Goal: Information Seeking & Learning: Learn about a topic

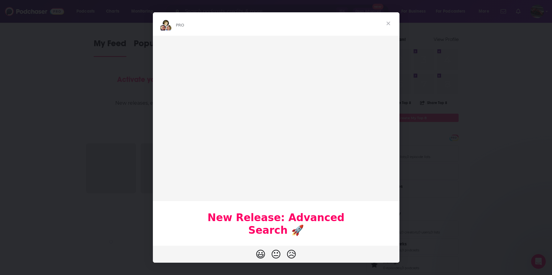
click at [389, 24] on span "Close" at bounding box center [389, 23] width 22 height 22
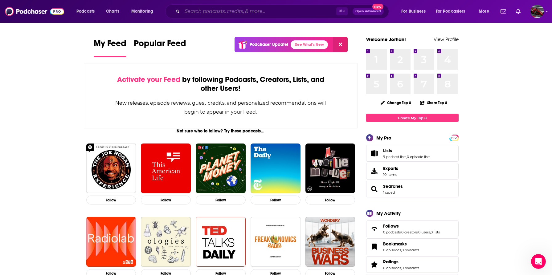
click at [243, 15] on input "Search podcasts, credits, & more..." at bounding box center [259, 11] width 154 height 10
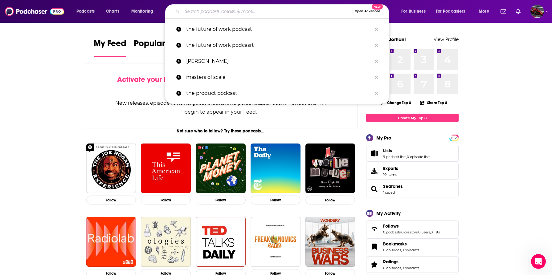
click at [361, 12] on span "Open Advanced" at bounding box center [368, 11] width 26 height 3
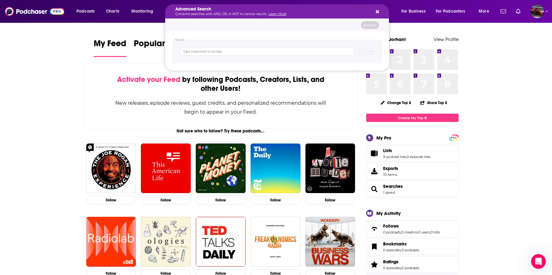
click at [265, 56] on div "Search podcasts, credits, & more..." at bounding box center [277, 51] width 209 height 23
click at [267, 52] on input "Search podcasts, credits, & more..." at bounding box center [267, 51] width 174 height 8
click at [80, 14] on span "Podcasts" at bounding box center [85, 11] width 18 height 9
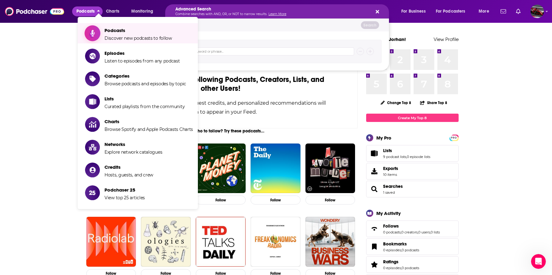
click at [112, 32] on span "Podcasts" at bounding box center [139, 30] width 68 height 6
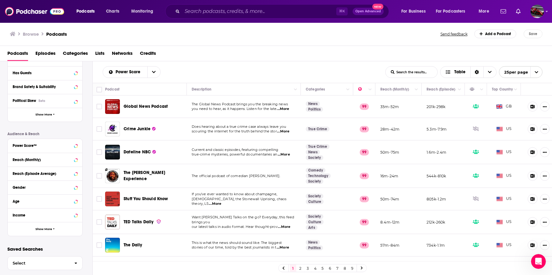
scroll to position [98, 0]
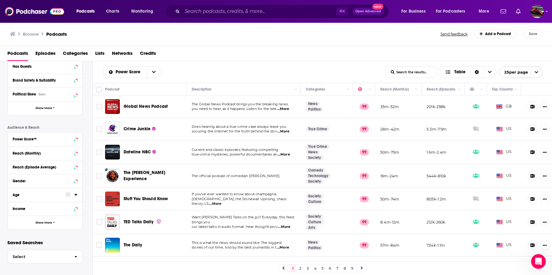
click at [67, 198] on div at bounding box center [72, 195] width 12 height 8
click at [75, 196] on icon at bounding box center [75, 194] width 3 height 5
click at [17, 220] on icon at bounding box center [15, 219] width 4 height 4
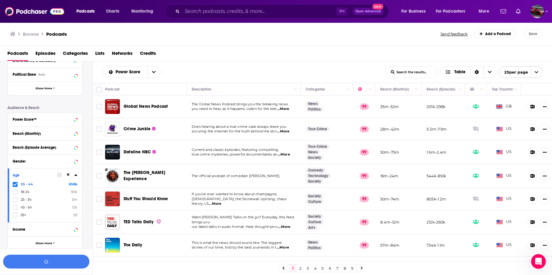
scroll to position [138, 0]
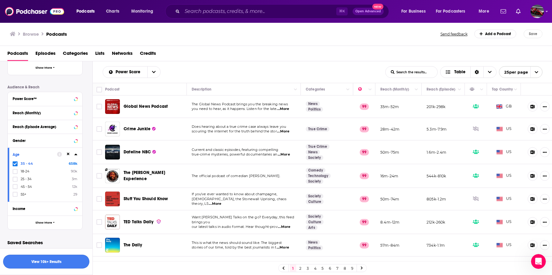
click at [54, 261] on button "View 10k+ Results" at bounding box center [46, 262] width 86 height 14
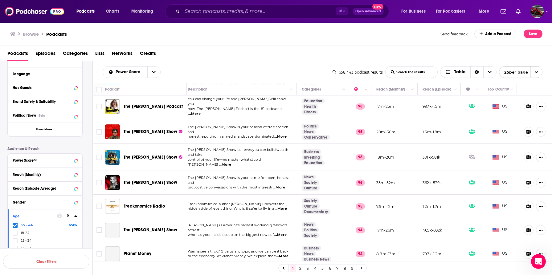
scroll to position [53, 4]
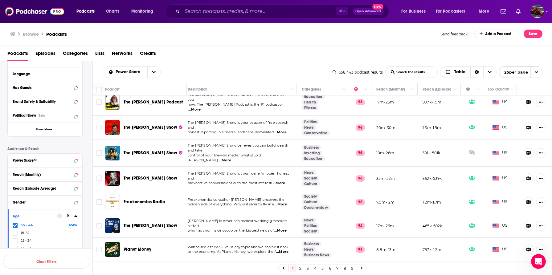
click at [203, 72] on div "Power Score List Search Input Search the results... Table" at bounding box center [218, 72] width 230 height 12
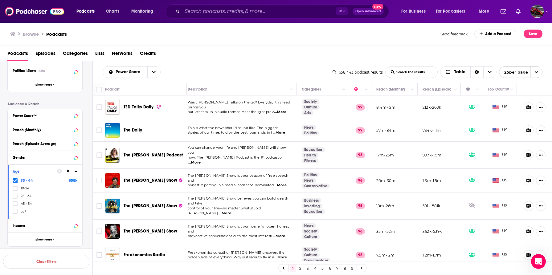
scroll to position [133, 0]
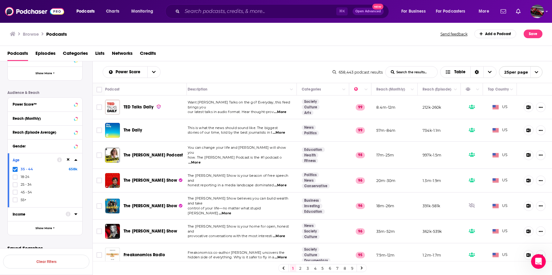
click at [67, 214] on icon at bounding box center [68, 214] width 5 height 5
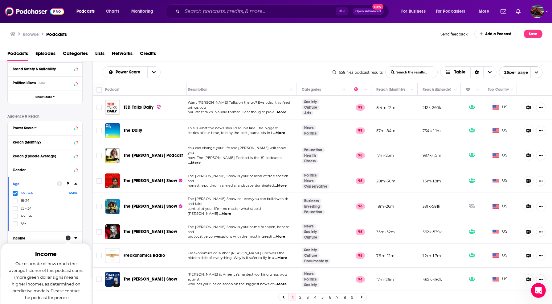
scroll to position [110, 0]
click at [45, 275] on p "Our estimate of how much the average listener of this podcast earns (more green…" at bounding box center [46, 283] width 75 height 48
drag, startPoint x: 33, startPoint y: 240, endPoint x: 40, endPoint y: 237, distance: 7.5
click at [33, 240] on button "Income" at bounding box center [39, 237] width 53 height 8
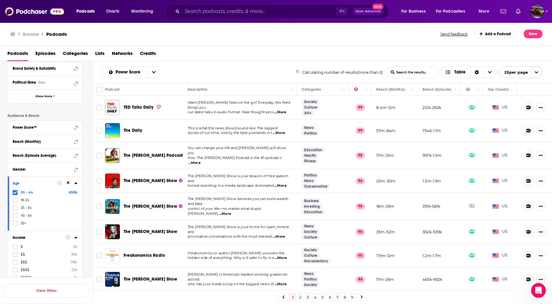
scroll to position [150, 0]
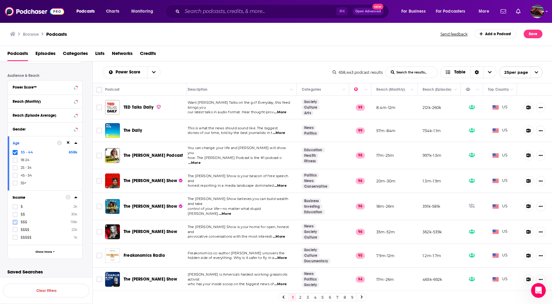
click at [16, 222] on icon at bounding box center [15, 222] width 4 height 4
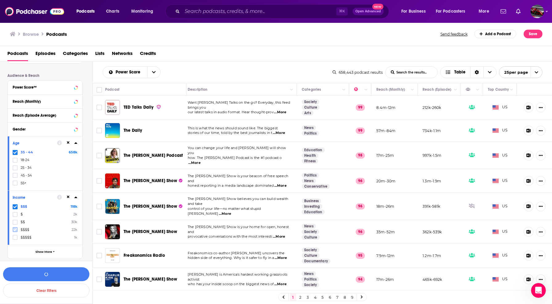
click at [14, 229] on icon at bounding box center [15, 230] width 4 height 4
click at [17, 236] on label at bounding box center [15, 237] width 5 height 5
click at [59, 273] on button "View 10k+ Results" at bounding box center [46, 274] width 86 height 14
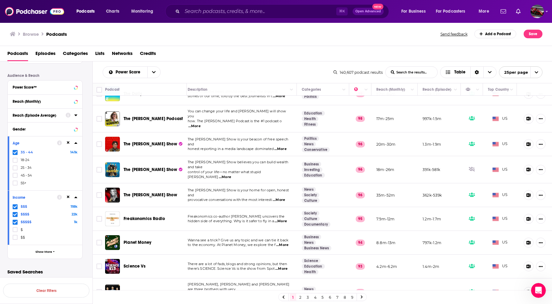
scroll to position [0, 4]
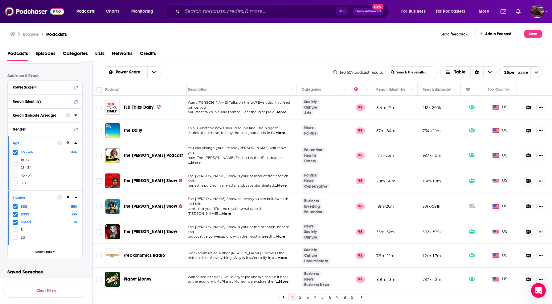
click at [220, 17] on div "⌘ K Open Advanced New" at bounding box center [277, 11] width 224 height 14
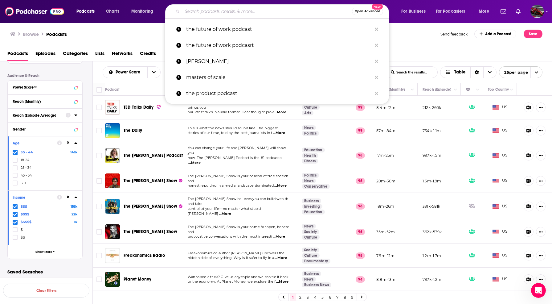
click at [221, 11] on input "Search podcasts, credits, & more..." at bounding box center [267, 11] width 170 height 10
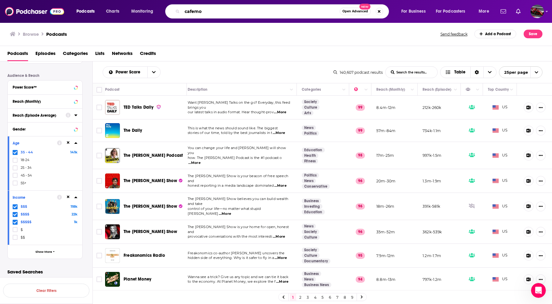
type input "cafemom"
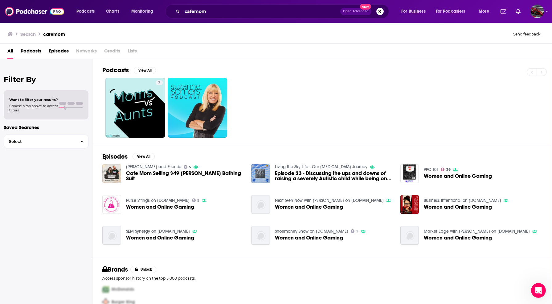
click at [24, 52] on span "Podcasts" at bounding box center [31, 52] width 21 height 13
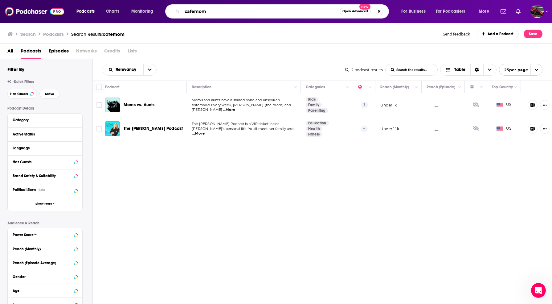
click at [226, 10] on input "cafemom" at bounding box center [261, 11] width 158 height 10
type input "tech crunch"
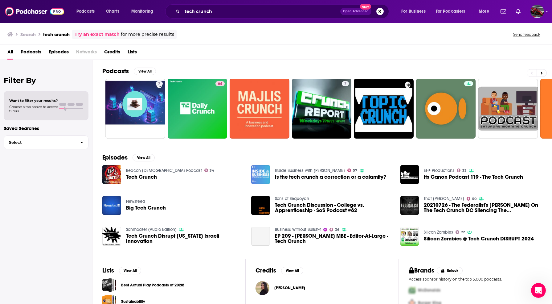
click at [145, 177] on span "Tech Crunch" at bounding box center [141, 176] width 31 height 5
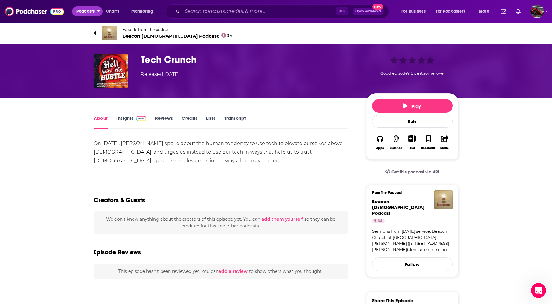
click at [87, 12] on span "Podcasts" at bounding box center [85, 11] width 18 height 9
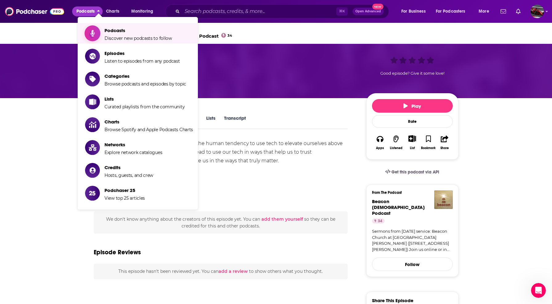
click at [107, 31] on span "Podcasts" at bounding box center [139, 30] width 68 height 6
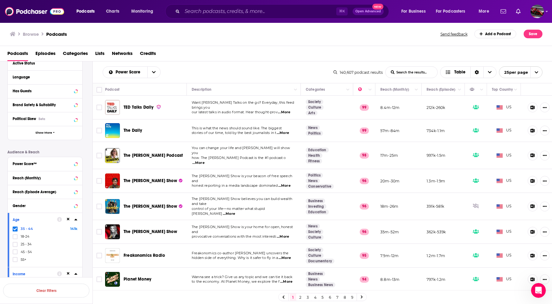
scroll to position [150, 0]
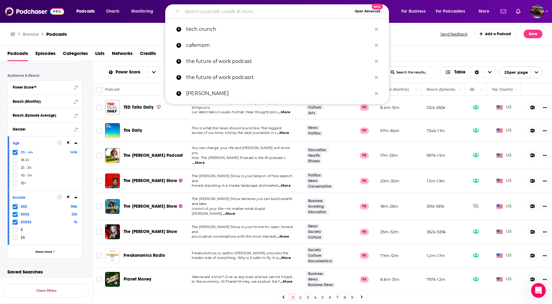
click at [227, 10] on input "Search podcasts, credits, & more..." at bounding box center [267, 11] width 170 height 10
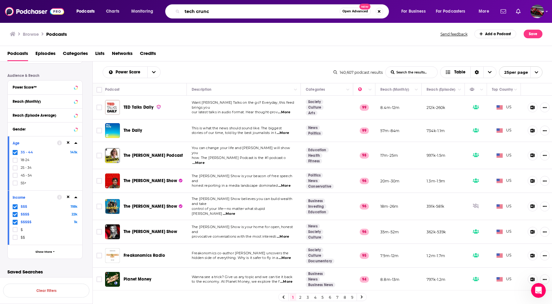
type input "tech crunch"
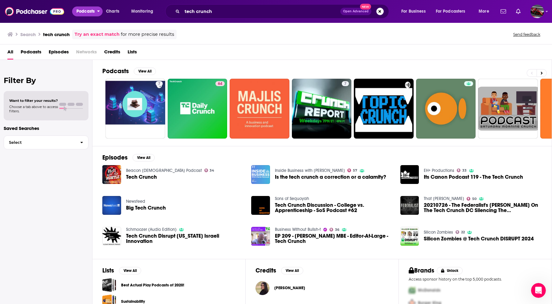
click at [79, 11] on span "Podcasts" at bounding box center [85, 11] width 18 height 9
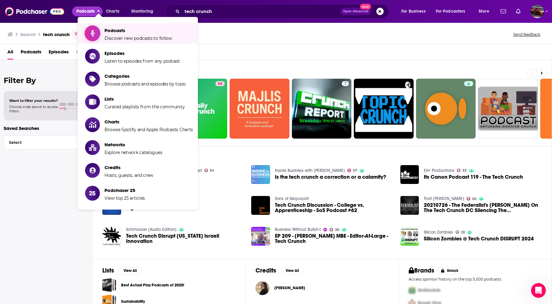
click at [97, 33] on span "Show item sub-menu" at bounding box center [92, 33] width 47 height 47
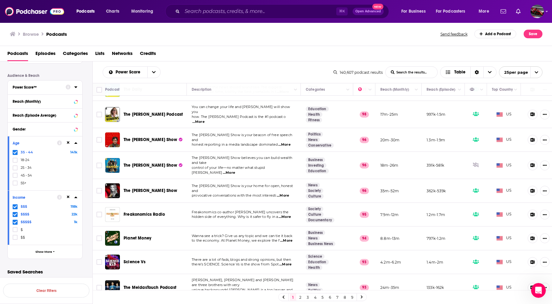
scroll to position [42, 0]
click at [180, 71] on div "Power Score List Search Input Search the results... Table" at bounding box center [218, 72] width 231 height 12
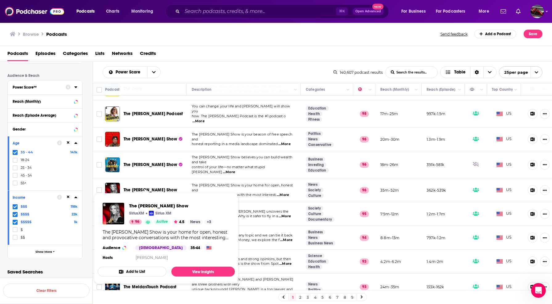
click at [87, 190] on div "Podcast Details Category Active Status Language Has Guests Brand Safety & Suita…" at bounding box center [49, 109] width 85 height 300
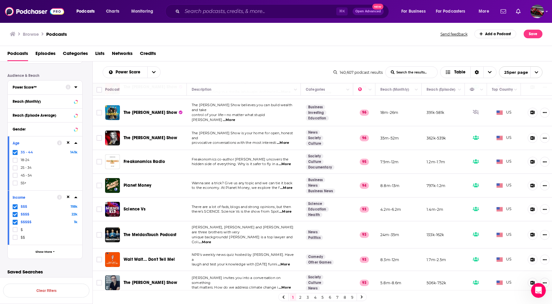
scroll to position [97, 0]
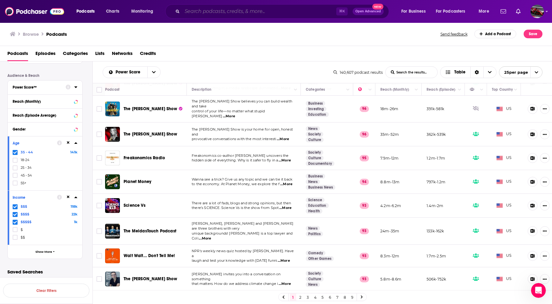
click at [211, 14] on input "Search podcasts, credits, & more..." at bounding box center [259, 11] width 154 height 10
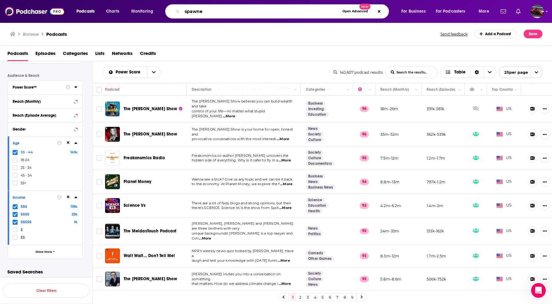
type input "spawned"
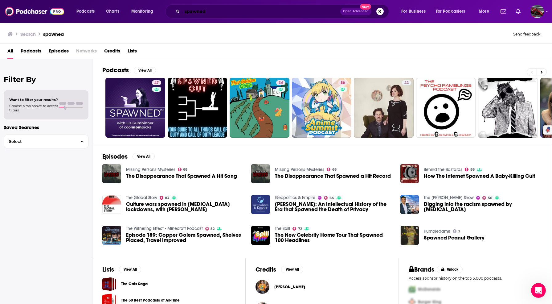
click at [207, 12] on input "spawned" at bounding box center [261, 11] width 158 height 10
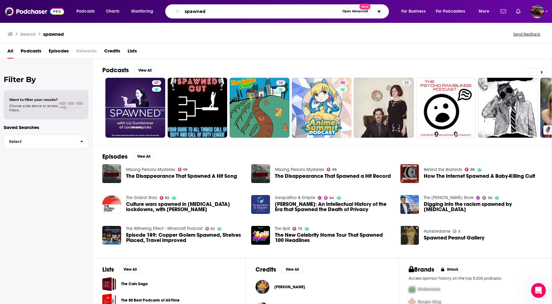
click at [207, 12] on input "spawned" at bounding box center [261, 11] width 158 height 10
type input "girlfriendology"
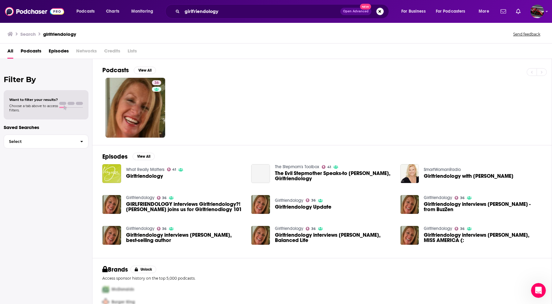
click at [149, 178] on span "Girlfriendology" at bounding box center [144, 175] width 37 height 5
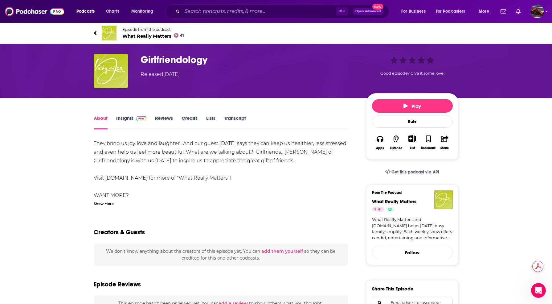
click at [123, 117] on link "Insights" at bounding box center [131, 122] width 31 height 14
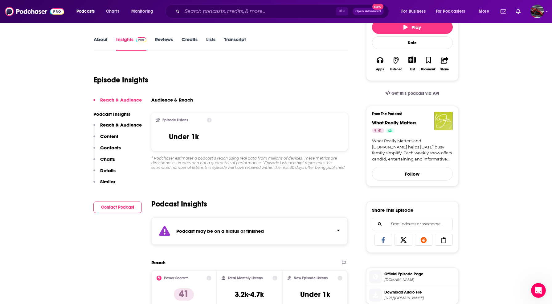
scroll to position [37, 0]
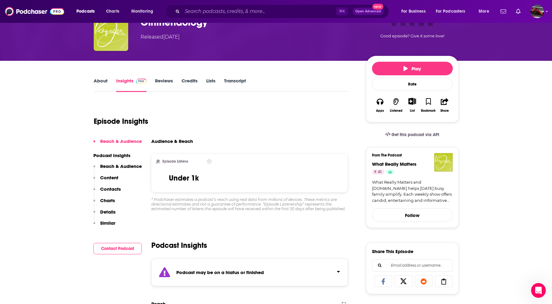
click at [121, 167] on p "Reach & Audience" at bounding box center [121, 166] width 42 height 6
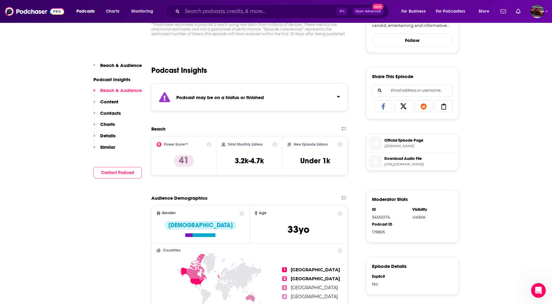
scroll to position [166, 0]
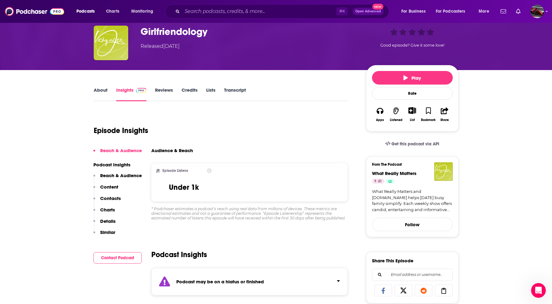
scroll to position [0, 0]
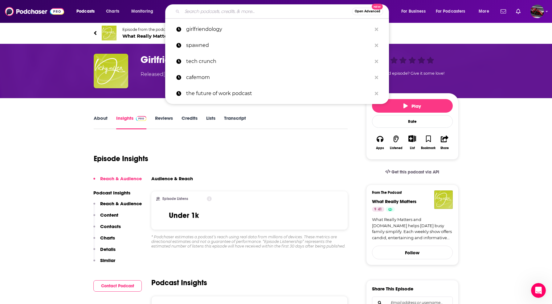
click at [218, 14] on input "Search podcasts, credits, & more..." at bounding box center [267, 11] width 170 height 10
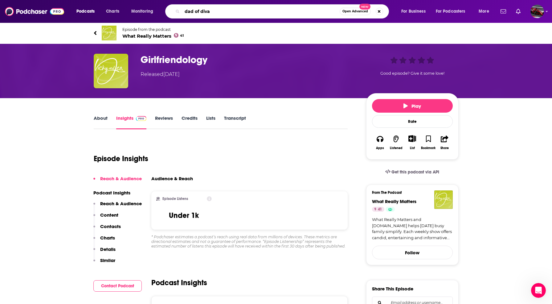
type input "dad of divas"
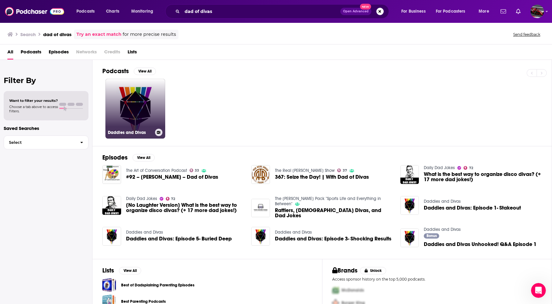
click at [146, 110] on link "Daddies and Divas" at bounding box center [135, 109] width 60 height 60
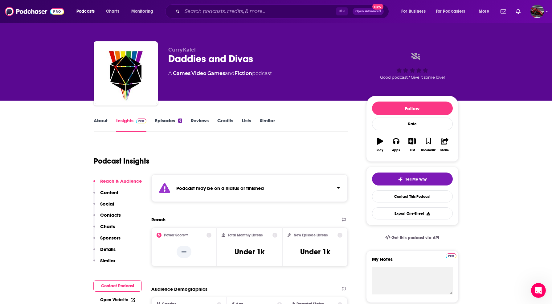
scroll to position [0, 0]
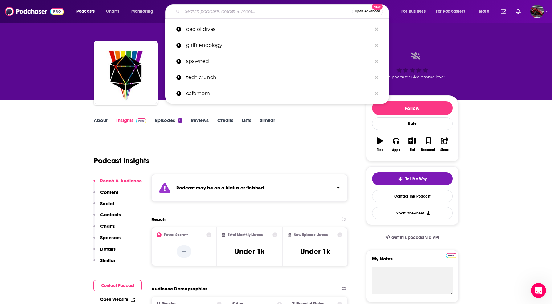
click at [208, 12] on input "Search podcasts, credits, & more..." at bounding box center [267, 11] width 170 height 10
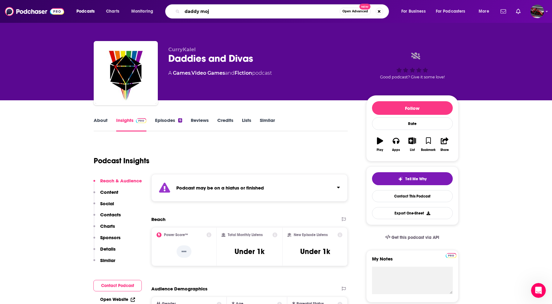
type input "daddy mojo"
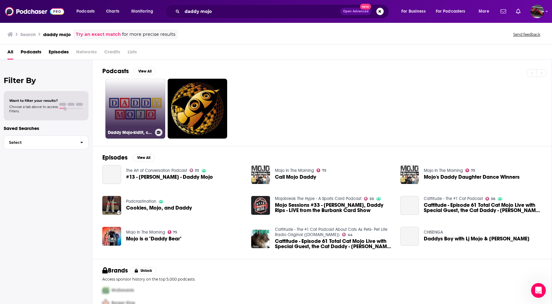
click at [148, 103] on link "Daddy Mojo-kidlit, children's books and comic books" at bounding box center [135, 109] width 60 height 60
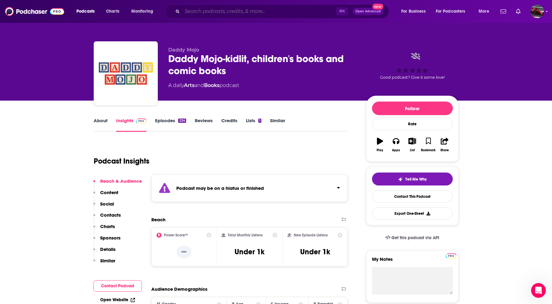
click at [190, 10] on input "Search podcasts, credits, & more..." at bounding box center [259, 11] width 154 height 10
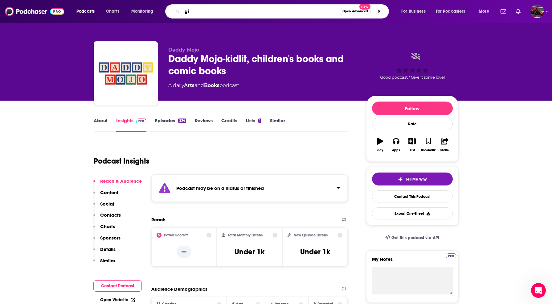
type input "g"
type input "manic ramblings"
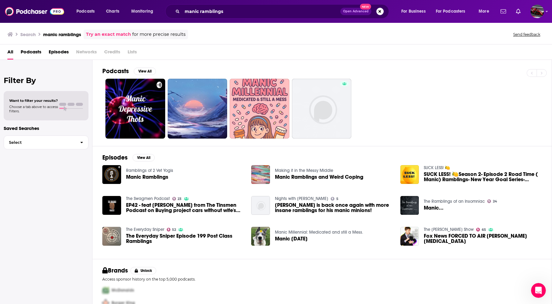
scroll to position [24, 0]
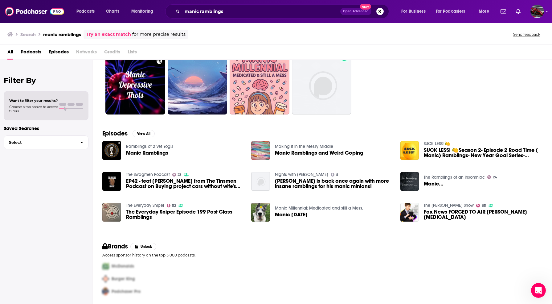
click at [145, 153] on span "Manic Ramblings" at bounding box center [147, 152] width 42 height 5
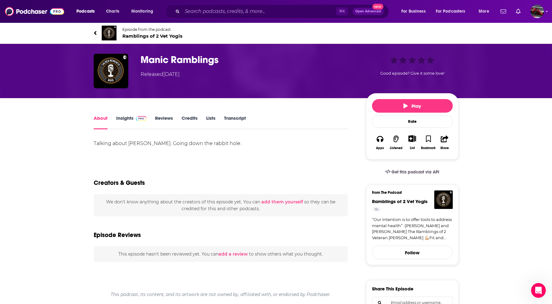
click at [123, 117] on link "Insights" at bounding box center [131, 122] width 31 height 14
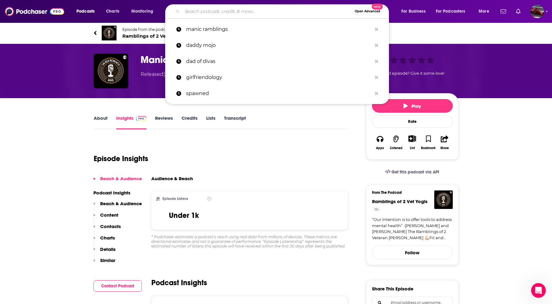
click at [214, 10] on input "Search podcasts, credits, & more..." at bounding box center [267, 11] width 170 height 10
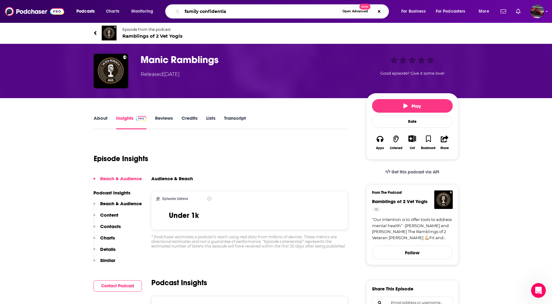
type input "family confidential"
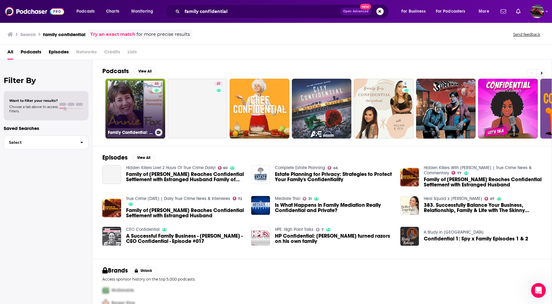
click at [121, 102] on link "46 Family Confidential: Secrets of Successful Parenting with [PERSON_NAME], M.E…" at bounding box center [135, 109] width 60 height 60
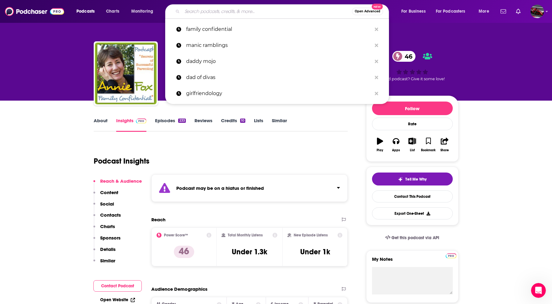
click at [211, 10] on input "Search podcasts, credits, & more..." at bounding box center [267, 11] width 170 height 10
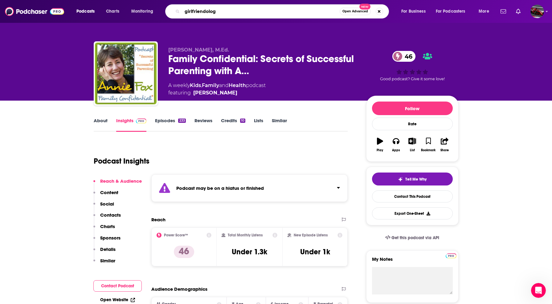
type input "girlfriendology"
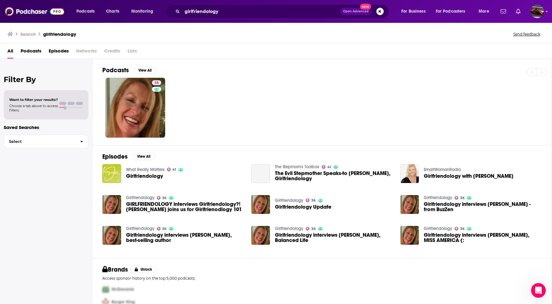
click at [143, 177] on span "Girlfriendology" at bounding box center [144, 175] width 37 height 5
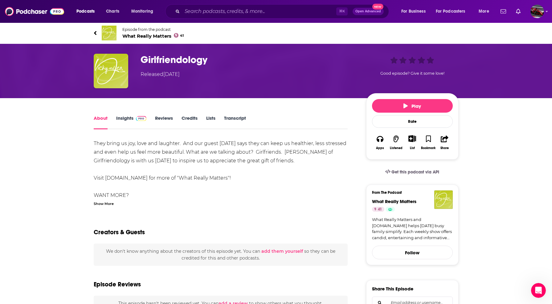
click at [126, 118] on link "Insights" at bounding box center [131, 122] width 31 height 14
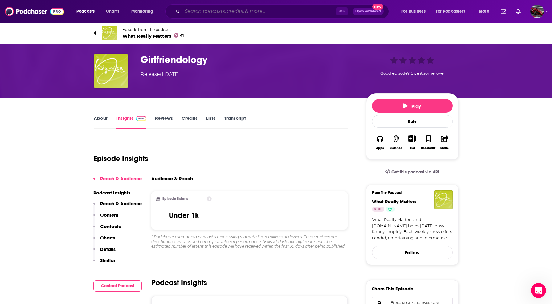
click at [202, 15] on input "Search podcasts, credits, & more..." at bounding box center [259, 11] width 154 height 10
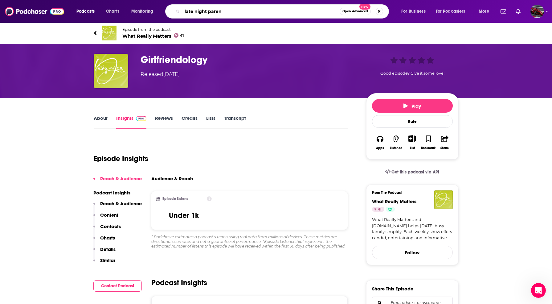
type input "late night parent"
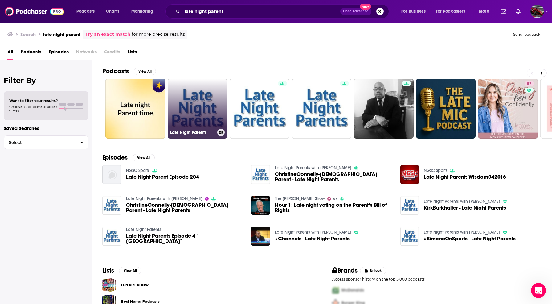
click at [188, 117] on link "Late Night Parents" at bounding box center [198, 109] width 60 height 60
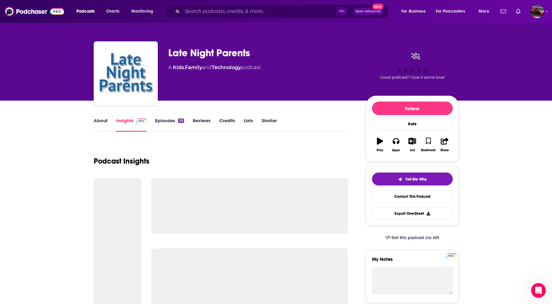
click at [130, 122] on link "Insights" at bounding box center [131, 125] width 31 height 14
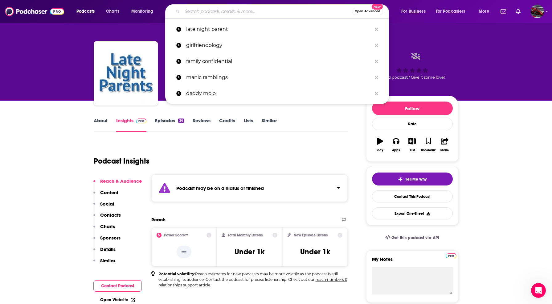
click at [251, 13] on input "Search podcasts, credits, & more..." at bounding box center [267, 11] width 170 height 10
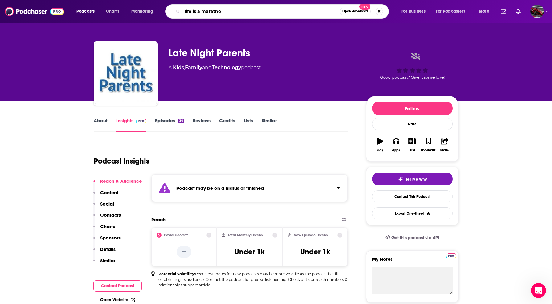
type input "life is a marathon"
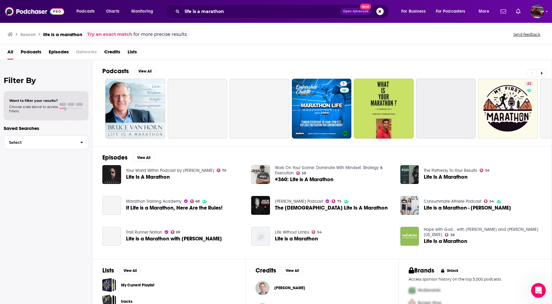
click at [142, 177] on span "Life Is A Marathon" at bounding box center [148, 176] width 44 height 5
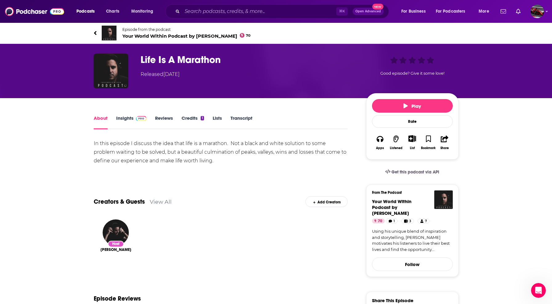
click at [125, 118] on link "Insights" at bounding box center [131, 122] width 31 height 14
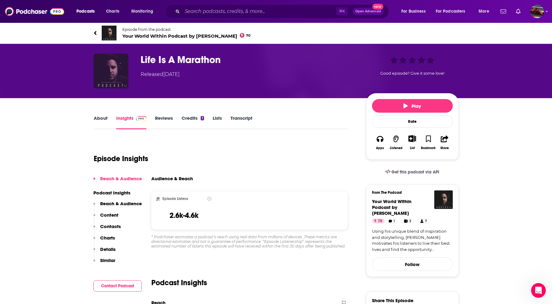
click at [110, 77] on img "Life Is A Marathon" at bounding box center [111, 71] width 35 height 35
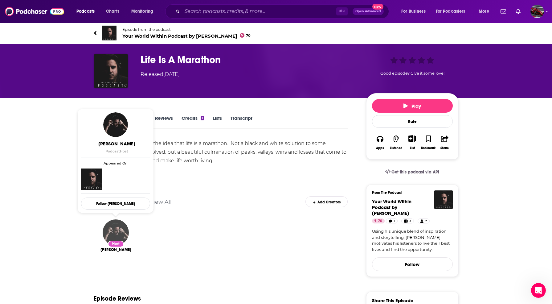
click at [121, 229] on img "Eddie Pinero" at bounding box center [116, 232] width 26 height 26
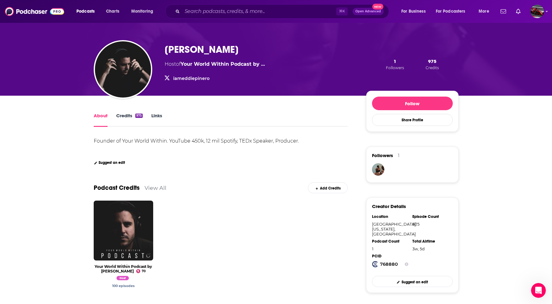
scroll to position [21, 0]
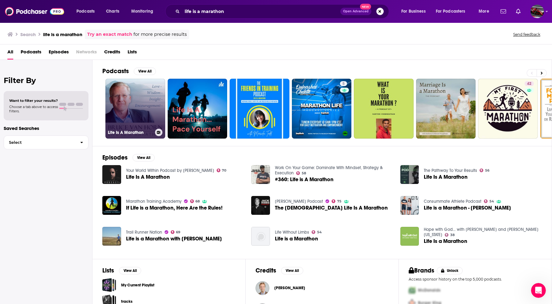
click at [153, 124] on link "Life Is A Marathon" at bounding box center [135, 109] width 60 height 60
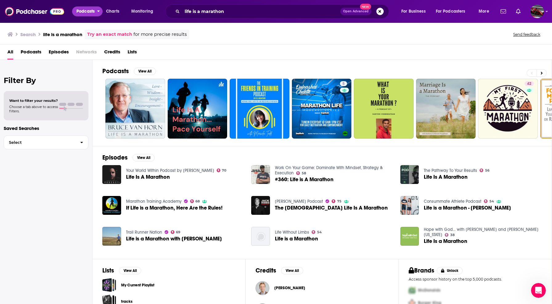
click at [89, 10] on span "Podcasts" at bounding box center [85, 11] width 18 height 9
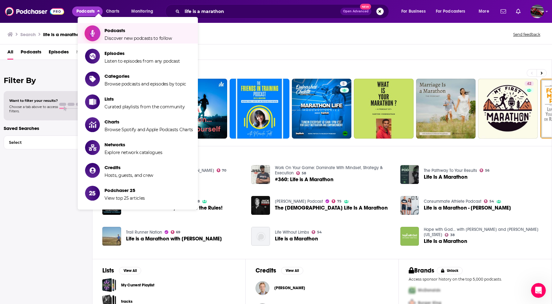
click at [111, 33] on span "Podcasts" at bounding box center [139, 30] width 68 height 6
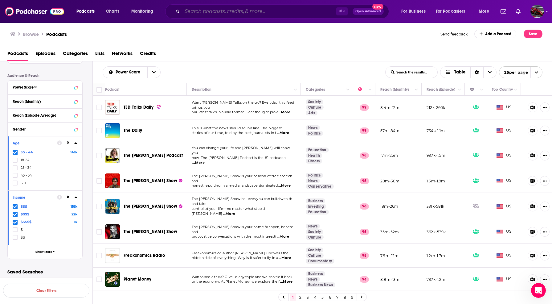
click at [231, 14] on input "Search podcasts, credits, & more..." at bounding box center [259, 11] width 154 height 10
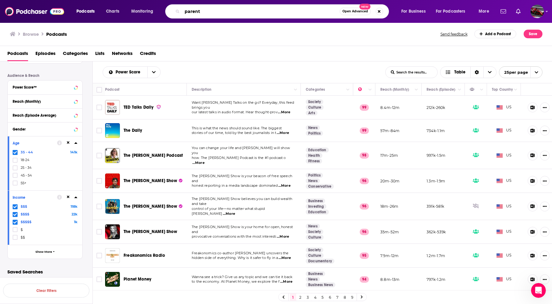
type input "parents"
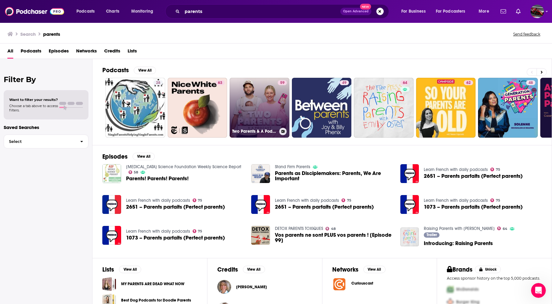
click at [276, 105] on link "59 Two Parents & A Podcast" at bounding box center [260, 108] width 60 height 60
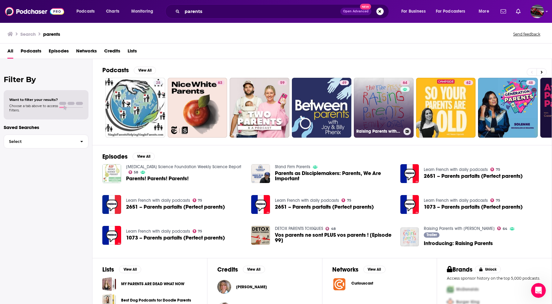
click at [383, 133] on h3 "Raising Parents with [PERSON_NAME]" at bounding box center [379, 131] width 45 height 5
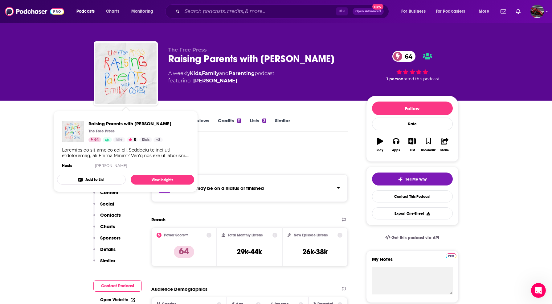
click at [145, 149] on div "Show Podcast Details" at bounding box center [125, 152] width 127 height 11
click at [141, 156] on div "Show Podcast Details" at bounding box center [125, 152] width 127 height 11
click at [167, 155] on div "Show Podcast Details" at bounding box center [125, 152] width 127 height 11
click at [223, 148] on div "Podcast Insights" at bounding box center [219, 157] width 250 height 31
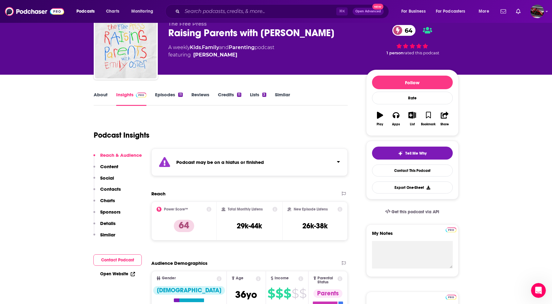
scroll to position [28, 0]
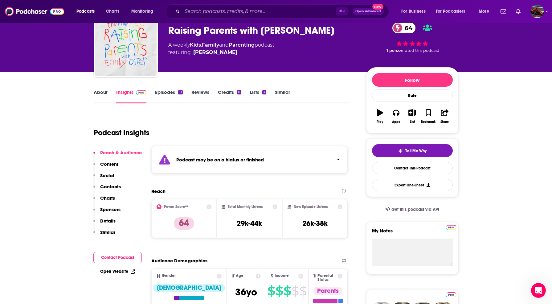
click at [200, 92] on link "Reviews" at bounding box center [201, 96] width 18 height 14
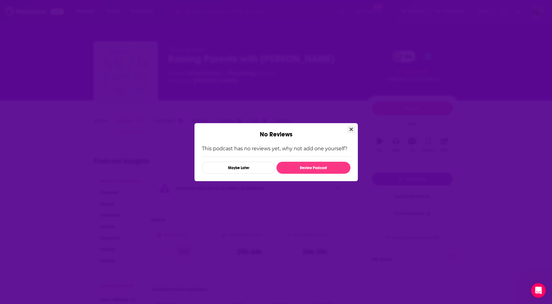
click at [355, 130] on button "Close" at bounding box center [351, 130] width 8 height 8
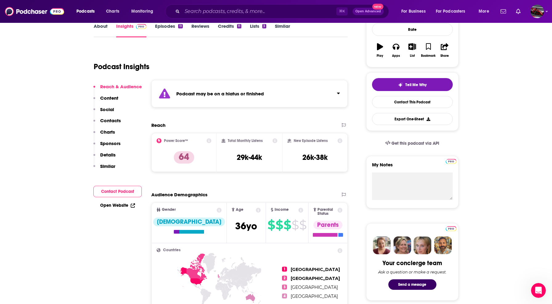
scroll to position [95, 0]
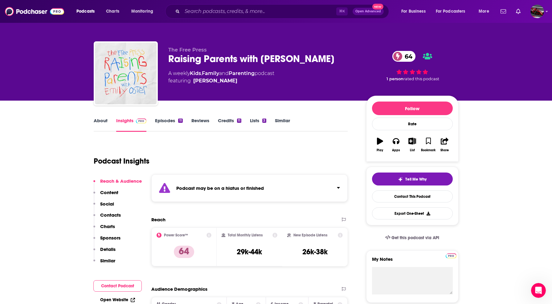
click at [264, 160] on div "Podcast Insights" at bounding box center [219, 157] width 250 height 31
click at [192, 56] on div "Raising Parents with Emily Oster 64" at bounding box center [262, 59] width 188 height 12
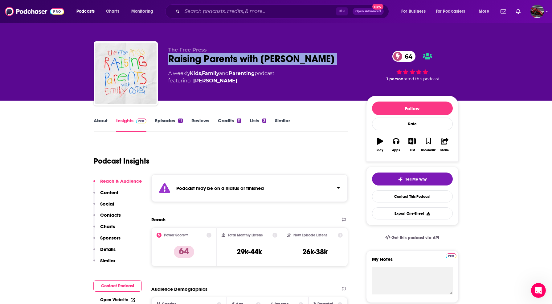
click at [192, 56] on div "Raising Parents with Emily Oster 64" at bounding box center [262, 59] width 188 height 12
copy div "Raising Parents with Emily Oster 64"
